Goal: Register for event/course

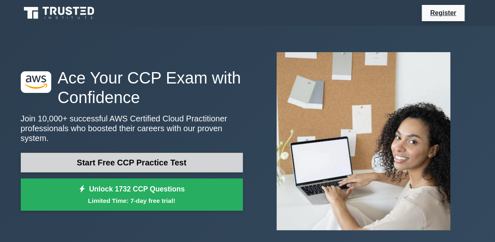
click at [153, 161] on link "Start Free CCP Practice Test" at bounding box center [132, 163] width 222 height 20
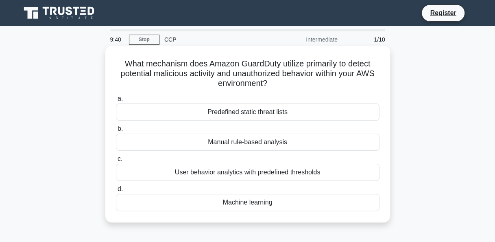
click at [256, 202] on div "Machine learning" at bounding box center [248, 202] width 264 height 17
click at [116, 192] on input "d. Machine learning" at bounding box center [116, 188] width 0 height 5
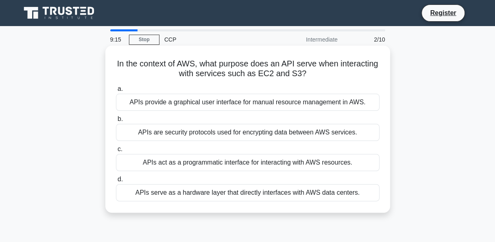
click at [191, 160] on div "APIs act as a programmatic interface for interacting with AWS resources." at bounding box center [248, 162] width 264 height 17
click at [116, 152] on input "c. APIs act as a programmatic interface for interacting with AWS resources." at bounding box center [116, 149] width 0 height 5
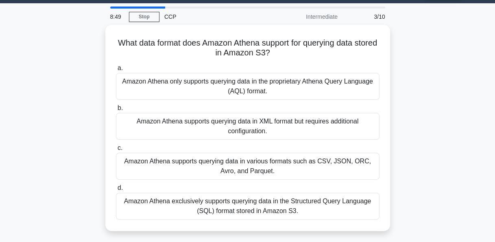
scroll to position [24, 0]
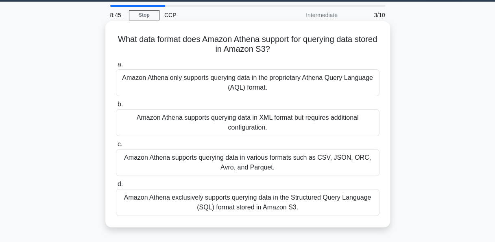
click at [329, 198] on div "Amazon Athena exclusively supports querying data in the Structured Query Langua…" at bounding box center [248, 202] width 264 height 27
click at [116, 187] on input "d. Amazon Athena exclusively supports querying data in the Structured Query Lan…" at bounding box center [116, 184] width 0 height 5
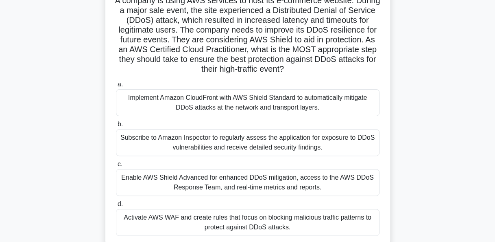
scroll to position [81, 0]
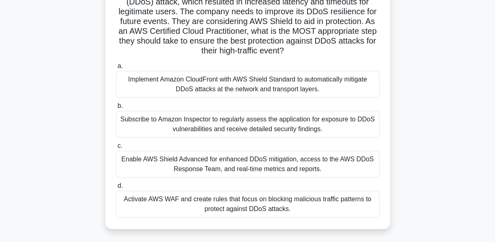
click at [274, 165] on div "Enable AWS Shield Advanced for enhanced DDoS mitigation, access to the AWS DDoS…" at bounding box center [248, 164] width 264 height 27
click at [116, 149] on input "c. Enable AWS Shield Advanced for enhanced DDoS mitigation, access to the AWS D…" at bounding box center [116, 145] width 0 height 5
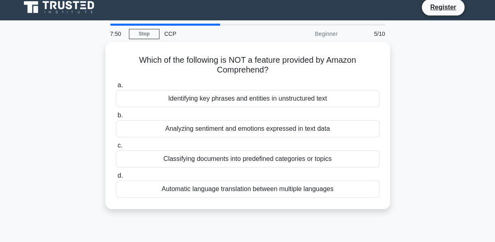
scroll to position [0, 0]
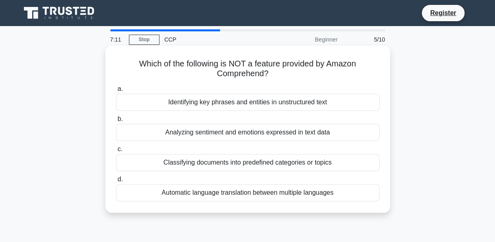
click at [329, 163] on div "Classifying documents into predefined categories or topics" at bounding box center [248, 162] width 264 height 17
click at [116, 152] on input "c. Classifying documents into predefined categories or topics" at bounding box center [116, 149] width 0 height 5
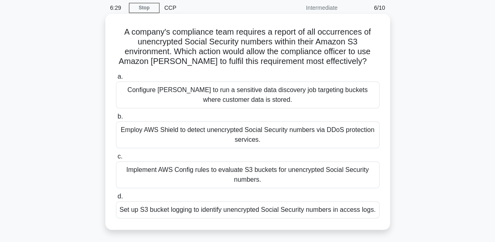
scroll to position [33, 0]
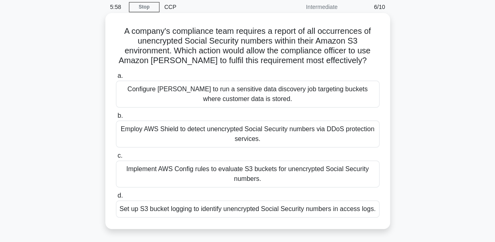
click at [274, 94] on div "Configure Macie to run a sensitive data discovery job targeting buckets where c…" at bounding box center [248, 94] width 264 height 27
click at [116, 79] on input "a. Configure Macie to run a sensitive data discovery job targeting buckets wher…" at bounding box center [116, 75] width 0 height 5
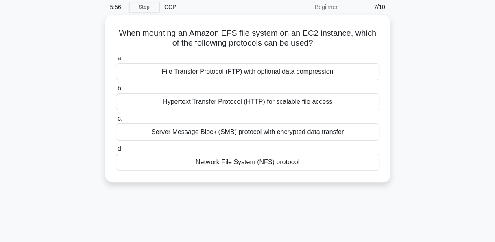
scroll to position [0, 0]
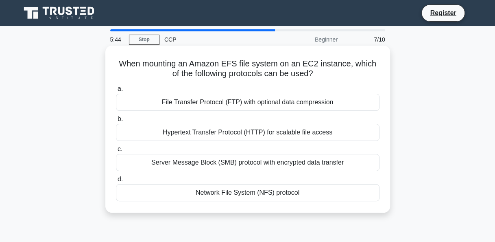
click at [238, 192] on div "Network File System (NFS) protocol" at bounding box center [248, 192] width 264 height 17
click at [116, 182] on input "d. Network File System (NFS) protocol" at bounding box center [116, 179] width 0 height 5
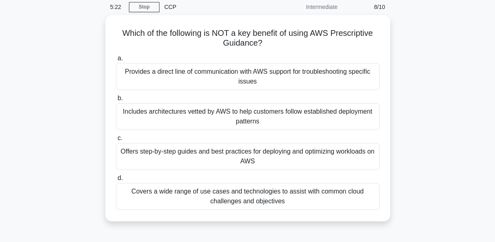
scroll to position [49, 0]
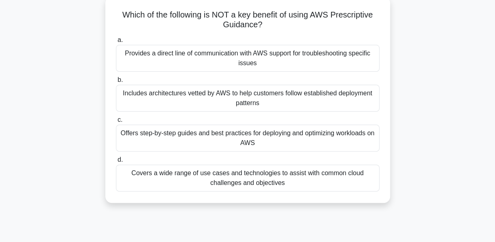
click at [180, 52] on div "Provides a direct line of communication with AWS support for troubleshooting sp…" at bounding box center [248, 58] width 264 height 27
click at [116, 43] on input "a. Provides a direct line of communication with AWS support for troubleshooting…" at bounding box center [116, 39] width 0 height 5
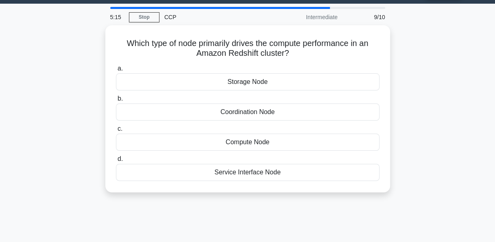
scroll to position [0, 0]
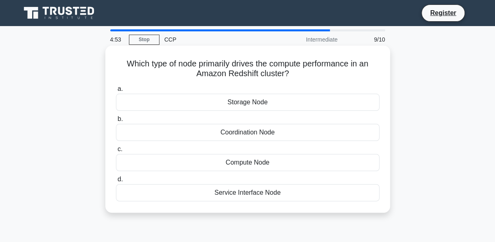
click at [259, 194] on div "Service Interface Node" at bounding box center [248, 192] width 264 height 17
click at [116, 182] on input "d. Service Interface Node" at bounding box center [116, 179] width 0 height 5
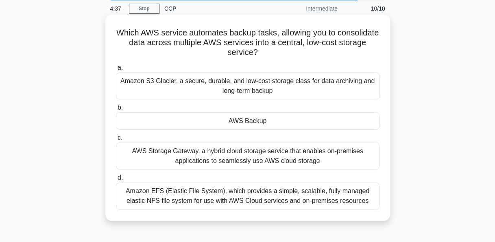
scroll to position [33, 0]
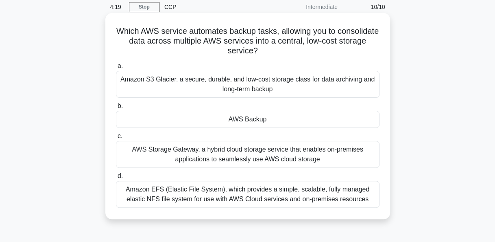
click at [258, 120] on div "AWS Backup" at bounding box center [248, 119] width 264 height 17
click at [116, 109] on input "b. AWS Backup" at bounding box center [116, 105] width 0 height 5
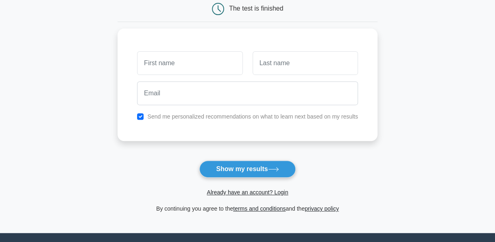
scroll to position [89, 0]
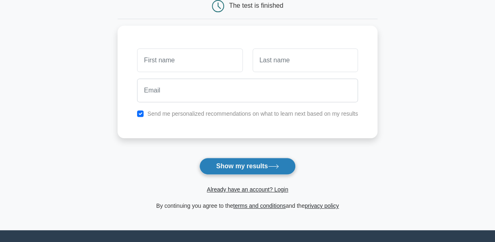
click at [273, 158] on button "Show my results" at bounding box center [247, 166] width 96 height 17
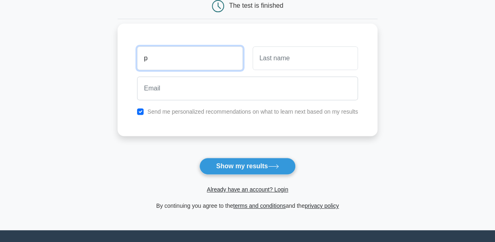
type input "[PERSON_NAME]"
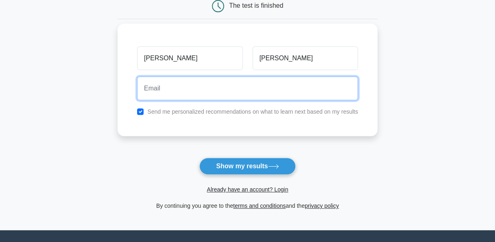
type input "pranavisingh8@gmail.com"
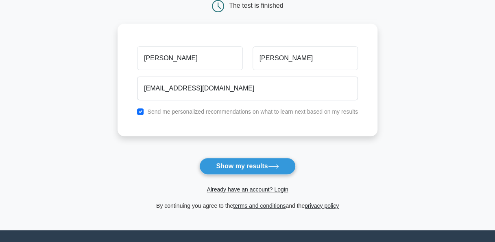
click at [144, 111] on div "Send me personalized recommendations on what to learn next based on my results" at bounding box center [247, 112] width 231 height 10
click at [141, 110] on input "checkbox" at bounding box center [140, 111] width 7 height 7
checkbox input "false"
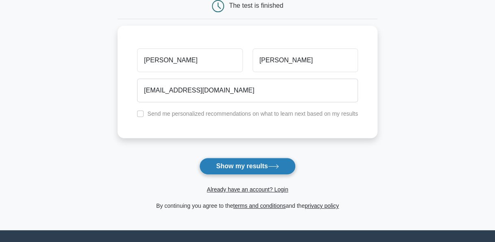
click at [246, 167] on button "Show my results" at bounding box center [247, 166] width 96 height 17
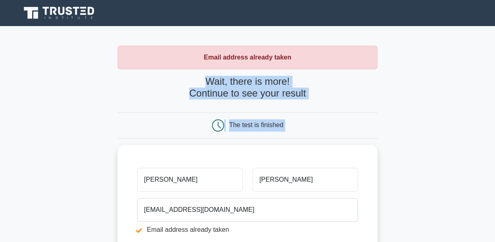
drag, startPoint x: 495, startPoint y: 82, endPoint x: 497, endPoint y: 107, distance: 25.8
click at [495, 107] on html "Register Email address already taken" at bounding box center [247, 227] width 495 height 455
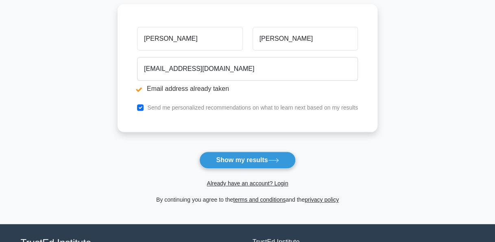
scroll to position [142, 0]
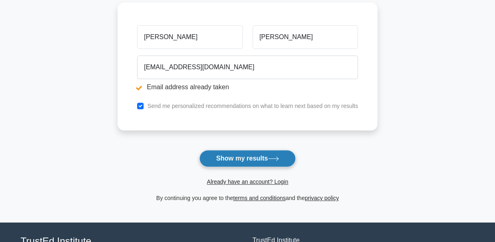
click at [243, 156] on button "Show my results" at bounding box center [247, 158] width 96 height 17
